Goal: Task Accomplishment & Management: Use online tool/utility

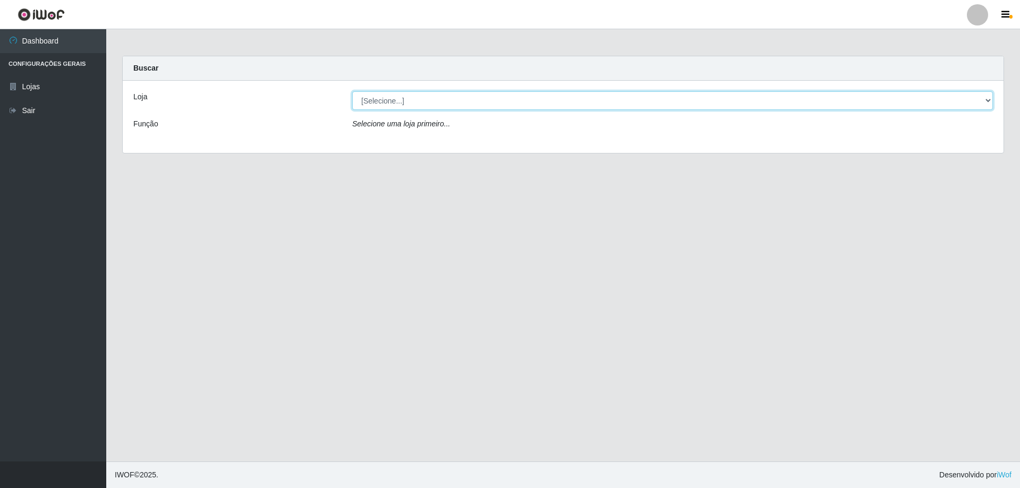
click at [986, 99] on select "[Selecione...] Extraplus - [GEOGRAPHIC_DATA] 03 - [GEOGRAPHIC_DATA]" at bounding box center [672, 100] width 641 height 19
select select "468"
click at [352, 91] on select "[Selecione...] Extraplus - [GEOGRAPHIC_DATA] 03 - [GEOGRAPHIC_DATA]" at bounding box center [672, 100] width 641 height 19
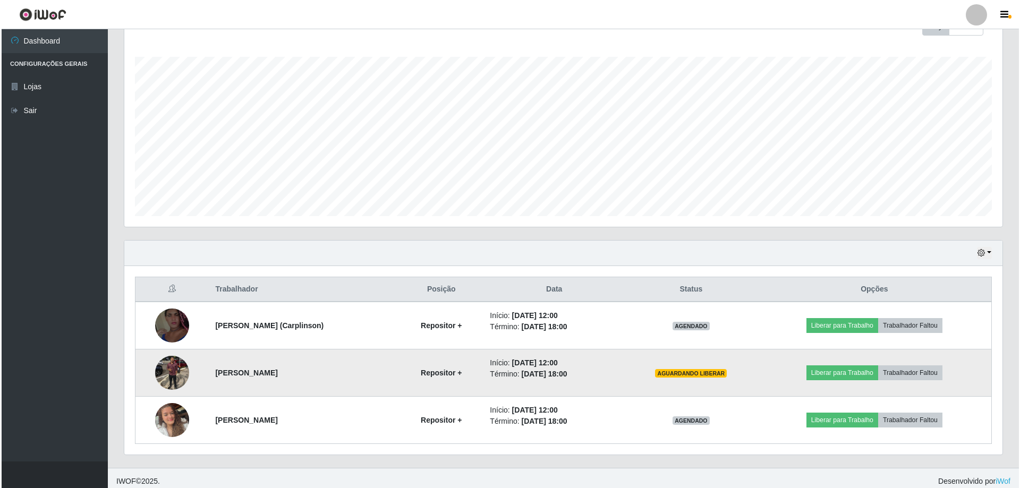
scroll to position [170, 0]
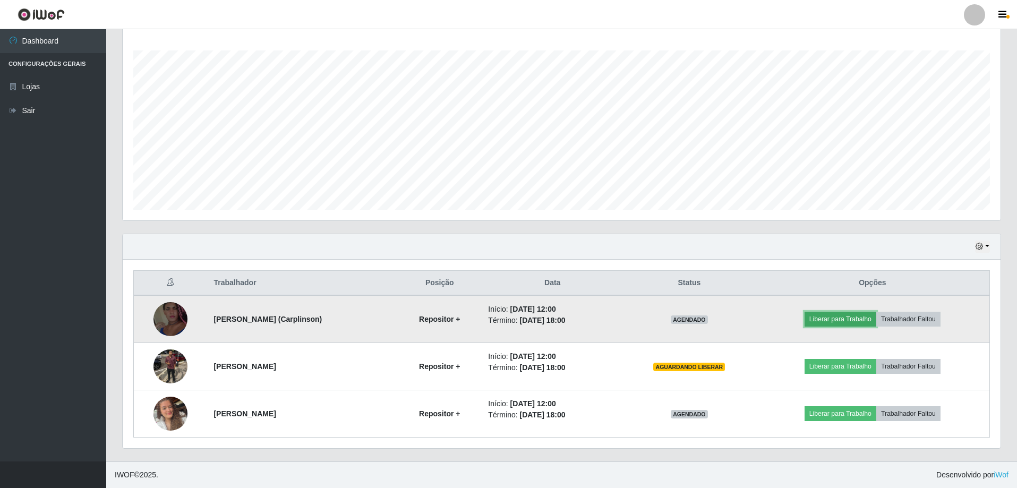
click at [854, 316] on button "Liberar para Trabalho" at bounding box center [841, 319] width 72 height 15
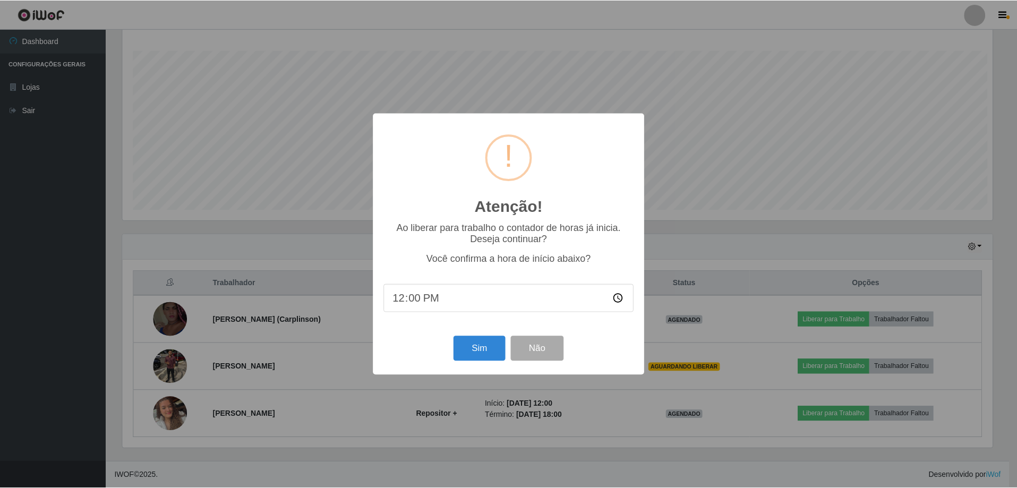
scroll to position [220, 873]
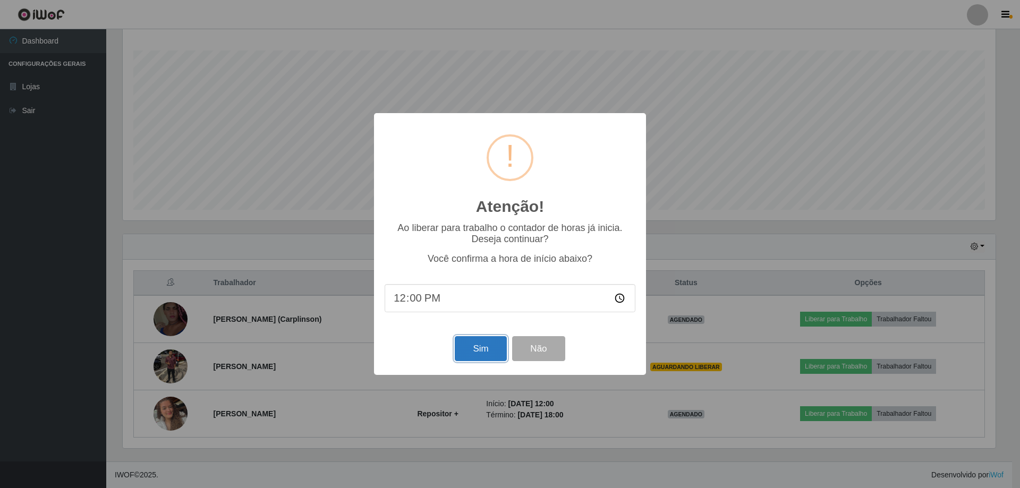
click at [483, 351] on button "Sim" at bounding box center [481, 348] width 52 height 25
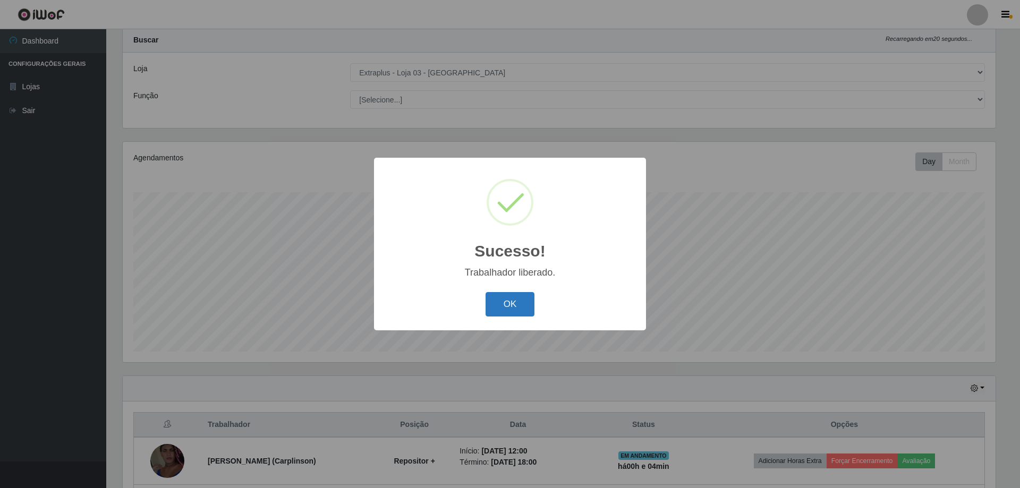
click at [516, 305] on button "OK" at bounding box center [510, 304] width 49 height 25
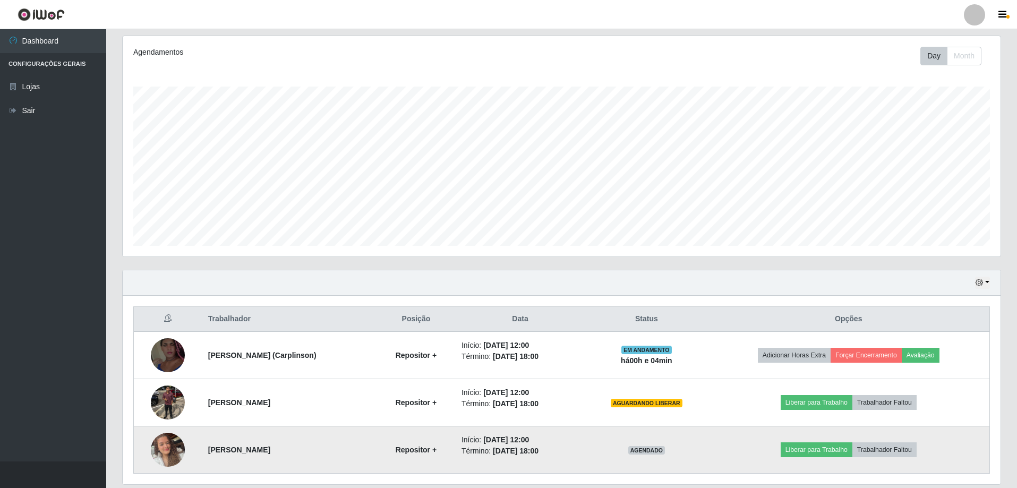
scroll to position [170, 0]
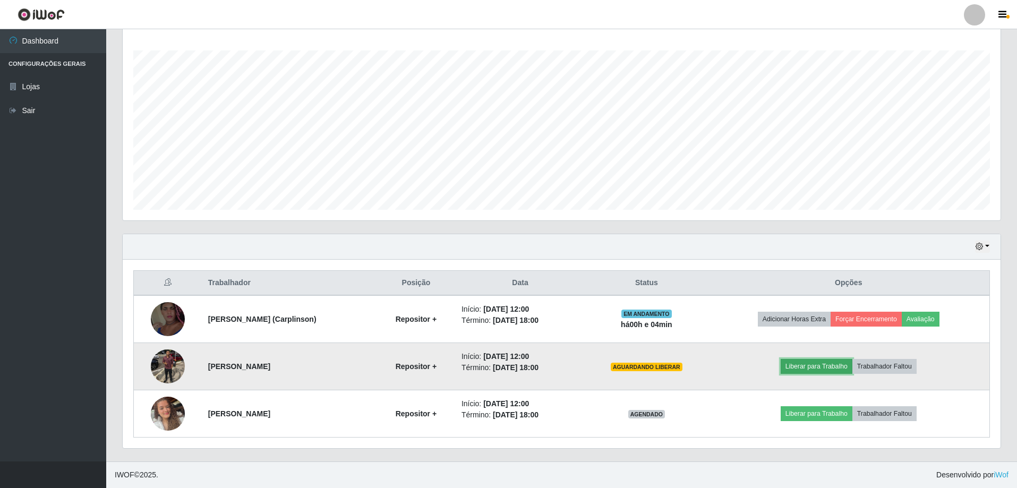
click at [797, 369] on button "Liberar para Trabalho" at bounding box center [817, 366] width 72 height 15
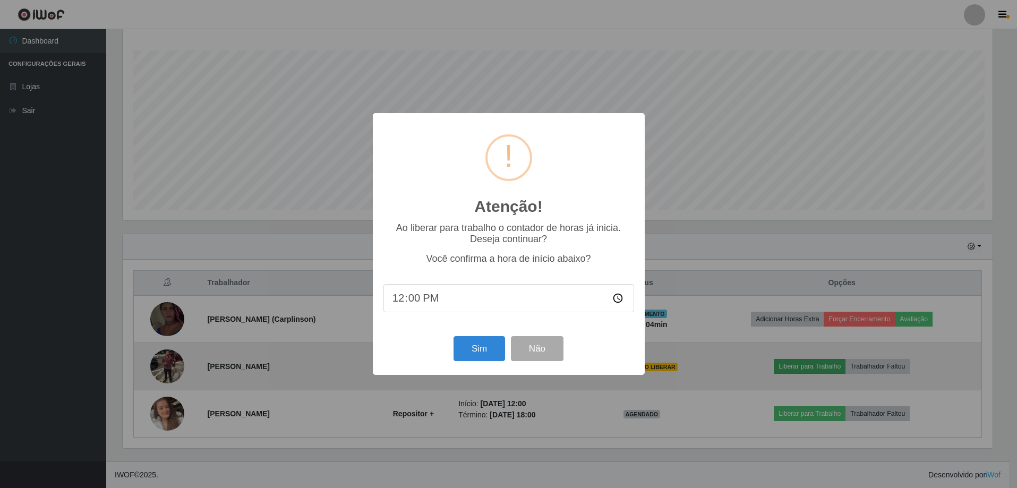
scroll to position [220, 873]
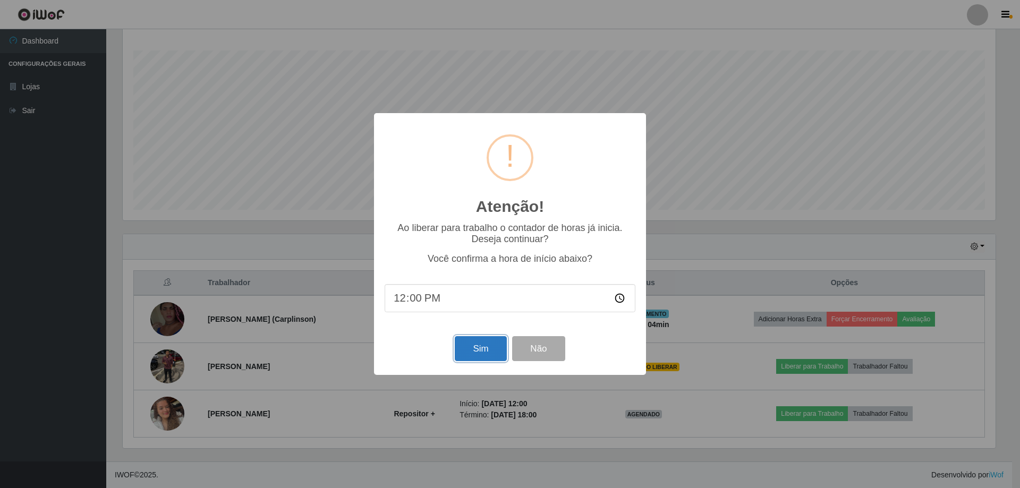
click at [484, 355] on button "Sim" at bounding box center [481, 348] width 52 height 25
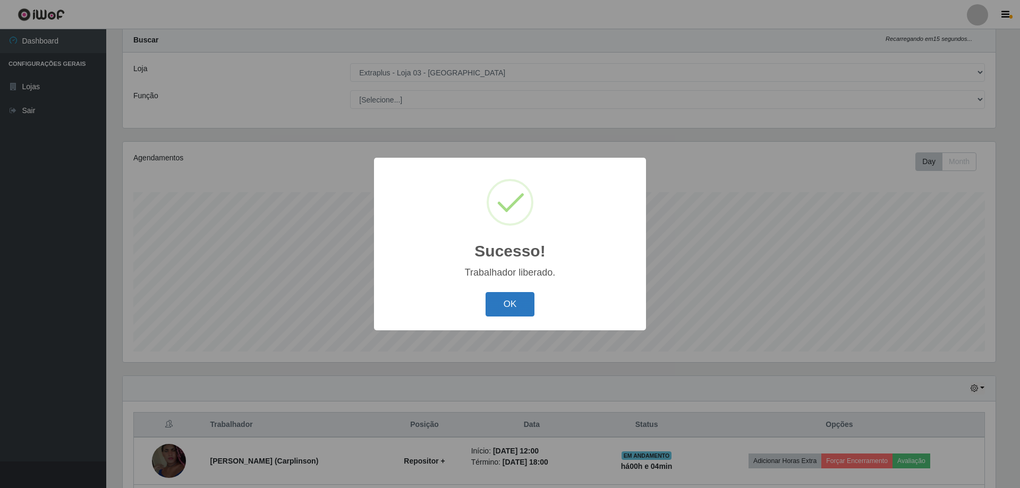
click at [514, 308] on button "OK" at bounding box center [510, 304] width 49 height 25
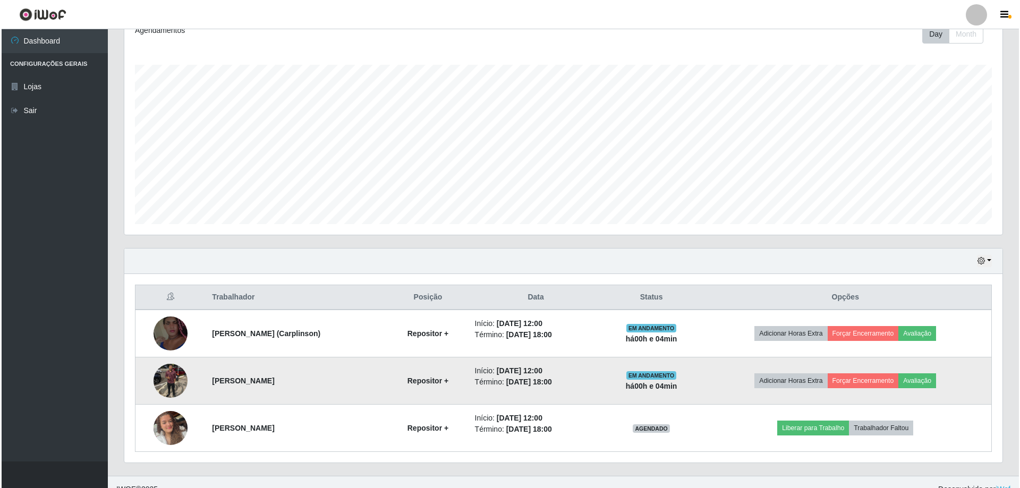
scroll to position [170, 0]
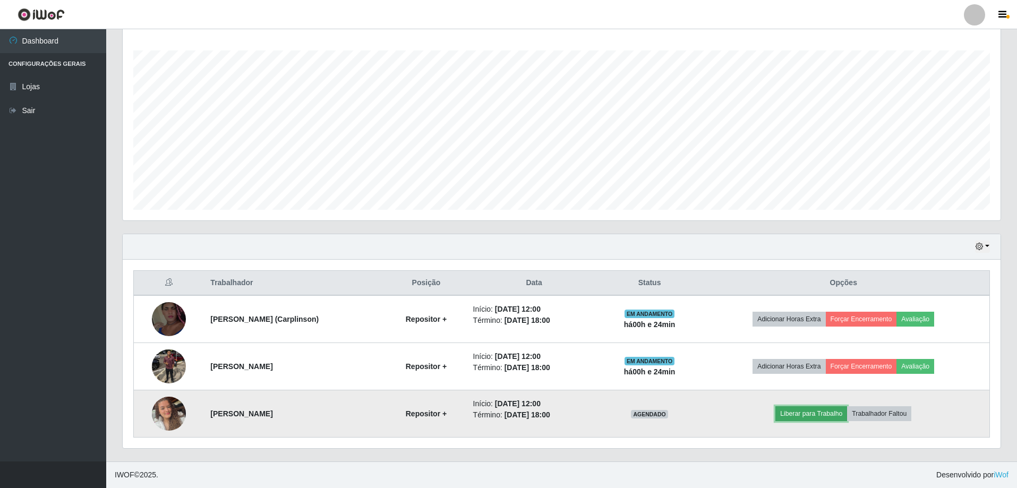
click at [818, 419] on button "Liberar para Trabalho" at bounding box center [812, 413] width 72 height 15
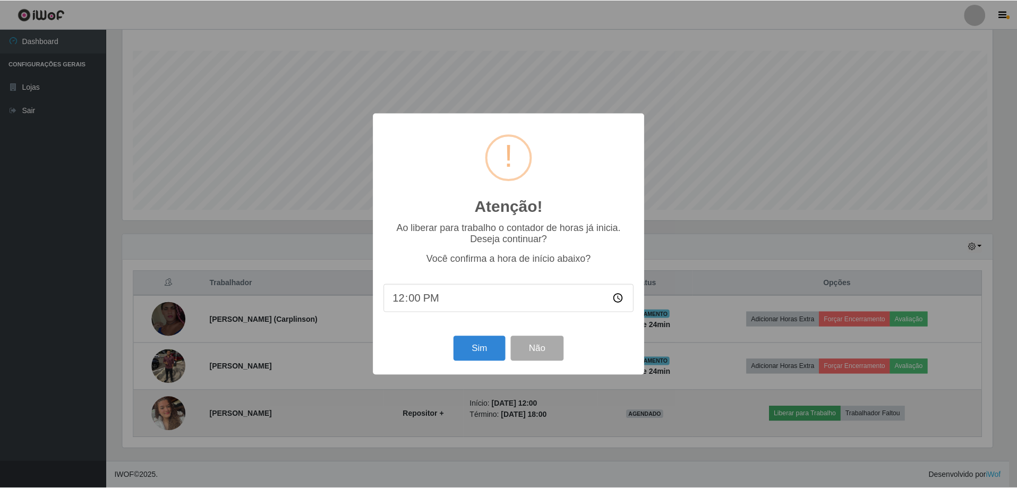
scroll to position [220, 873]
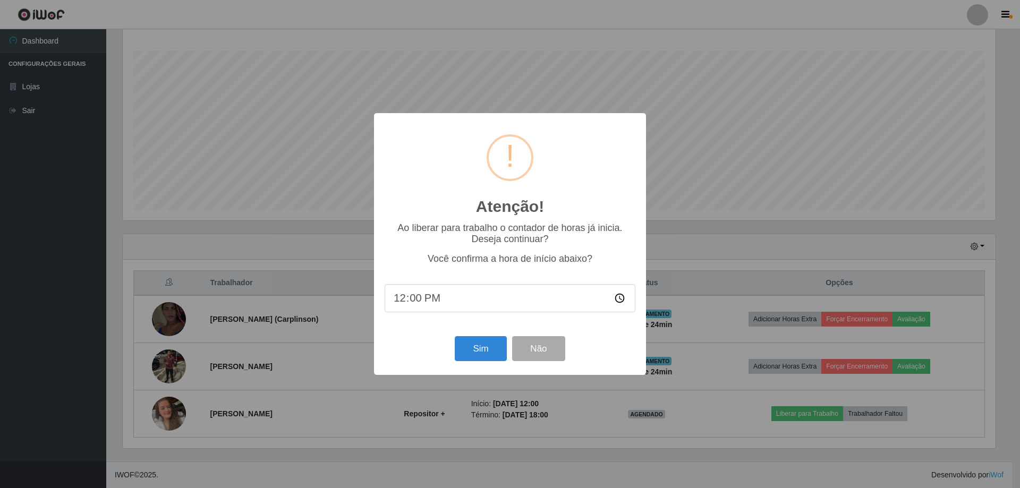
click at [436, 298] on input "12:00" at bounding box center [510, 298] width 251 height 28
click at [418, 301] on input "12:00" at bounding box center [510, 298] width 251 height 28
type input "12:24"
click at [482, 349] on button "Sim" at bounding box center [481, 348] width 52 height 25
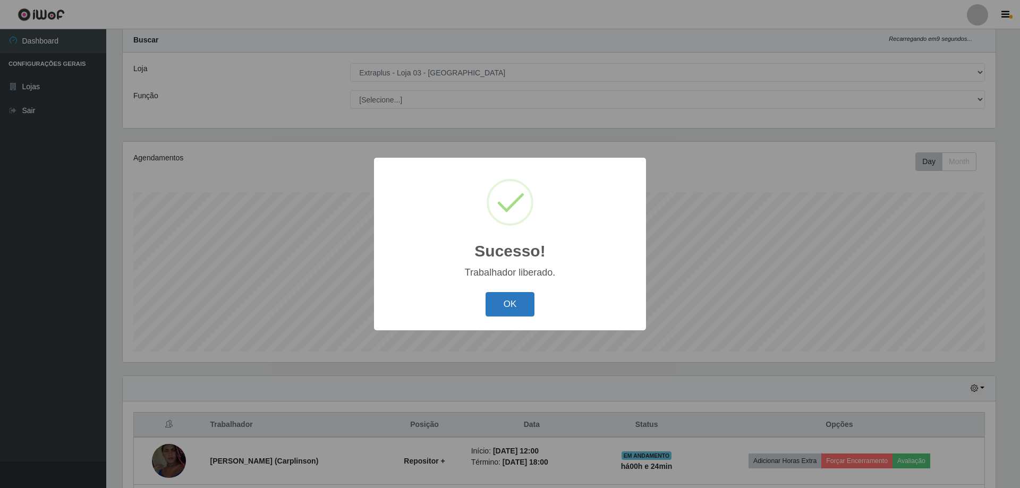
click at [517, 308] on button "OK" at bounding box center [510, 304] width 49 height 25
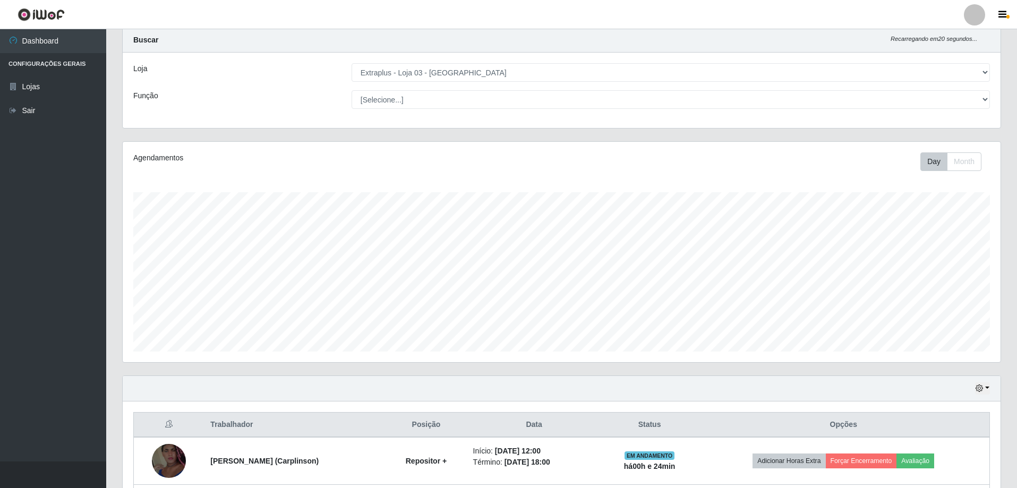
scroll to position [170, 0]
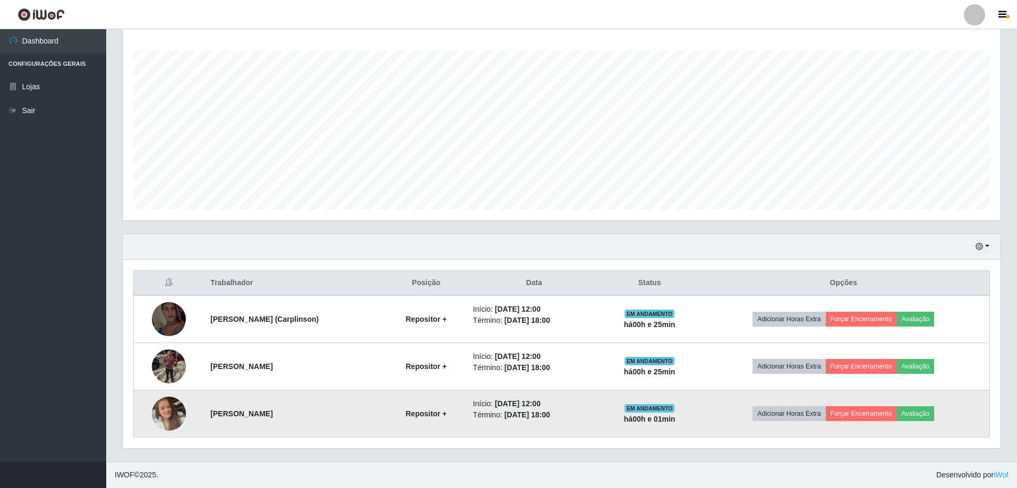
click at [252, 405] on td "[PERSON_NAME]" at bounding box center [295, 413] width 182 height 47
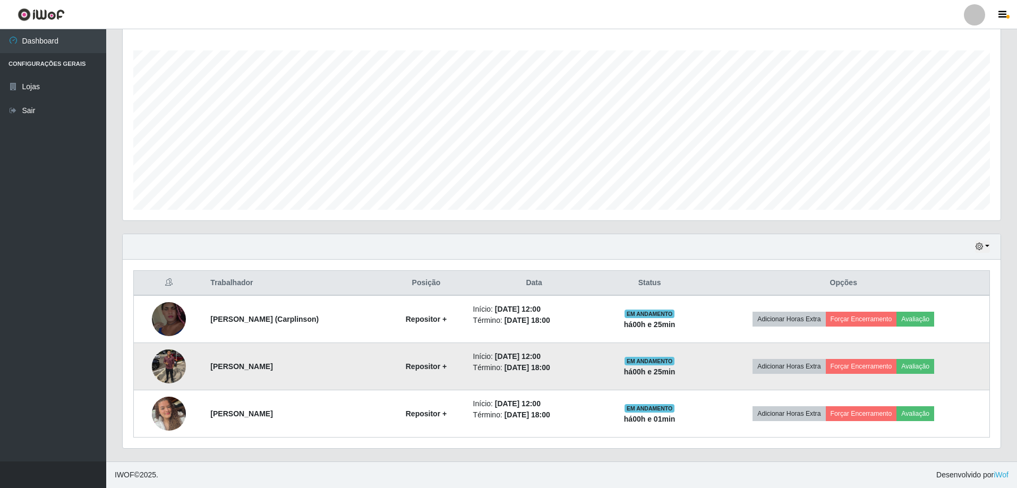
click at [673, 369] on strong "há 00 h e 25 min" at bounding box center [650, 372] width 52 height 8
